Goal: Information Seeking & Learning: Learn about a topic

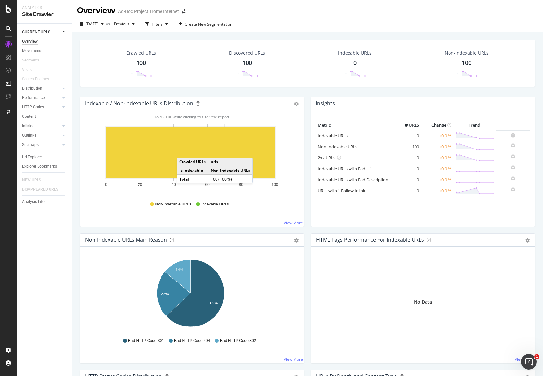
click at [183, 151] on rect "A chart." at bounding box center [190, 152] width 168 height 50
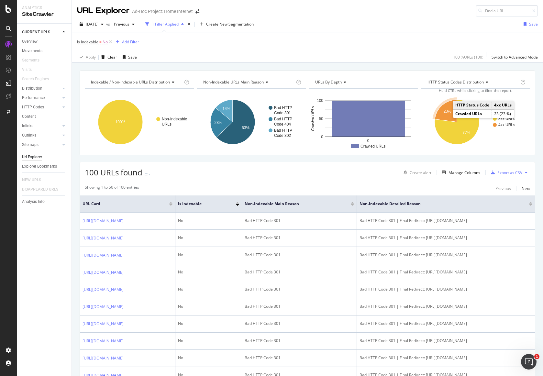
click at [439, 112] on icon "A chart." at bounding box center [445, 111] width 22 height 22
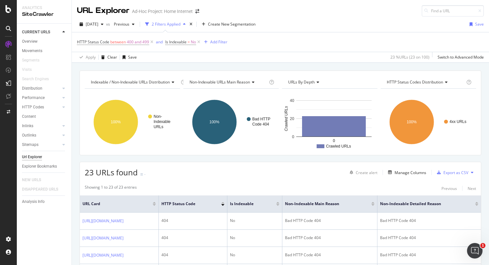
click at [422, 35] on div "HTTP Status Code between 400 and 499 and Is Indexable = No Add Filter" at bounding box center [280, 41] width 407 height 19
